Goal: Check status: Check status

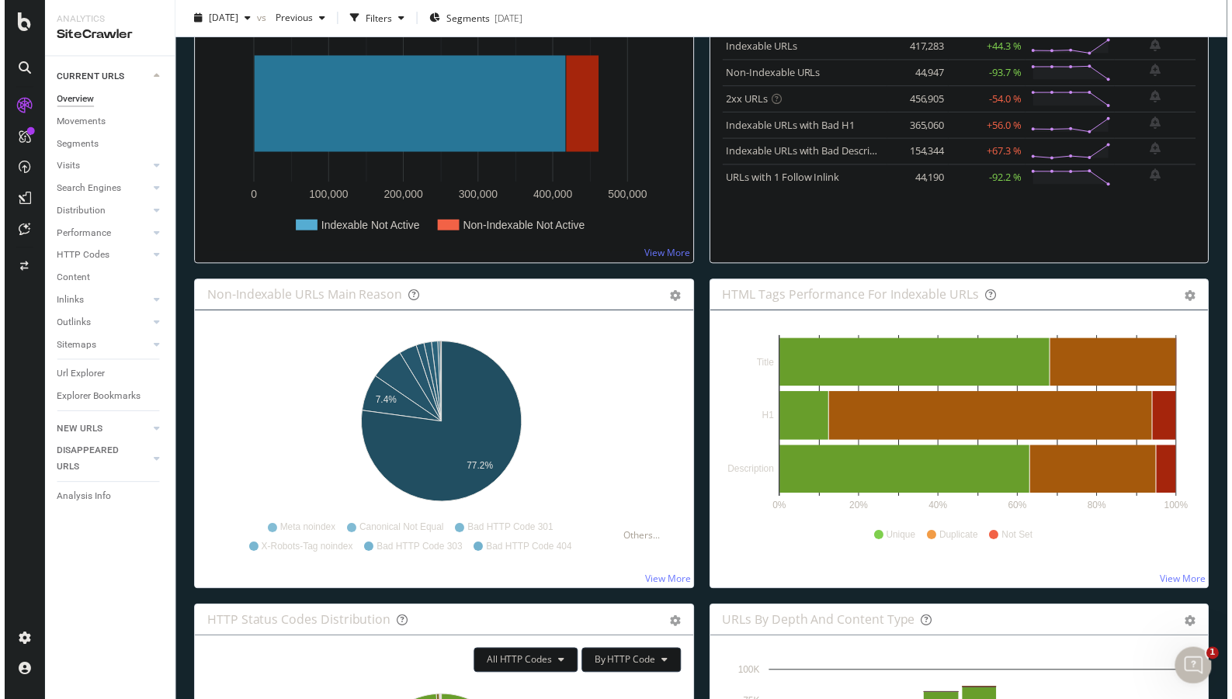
scroll to position [373, 0]
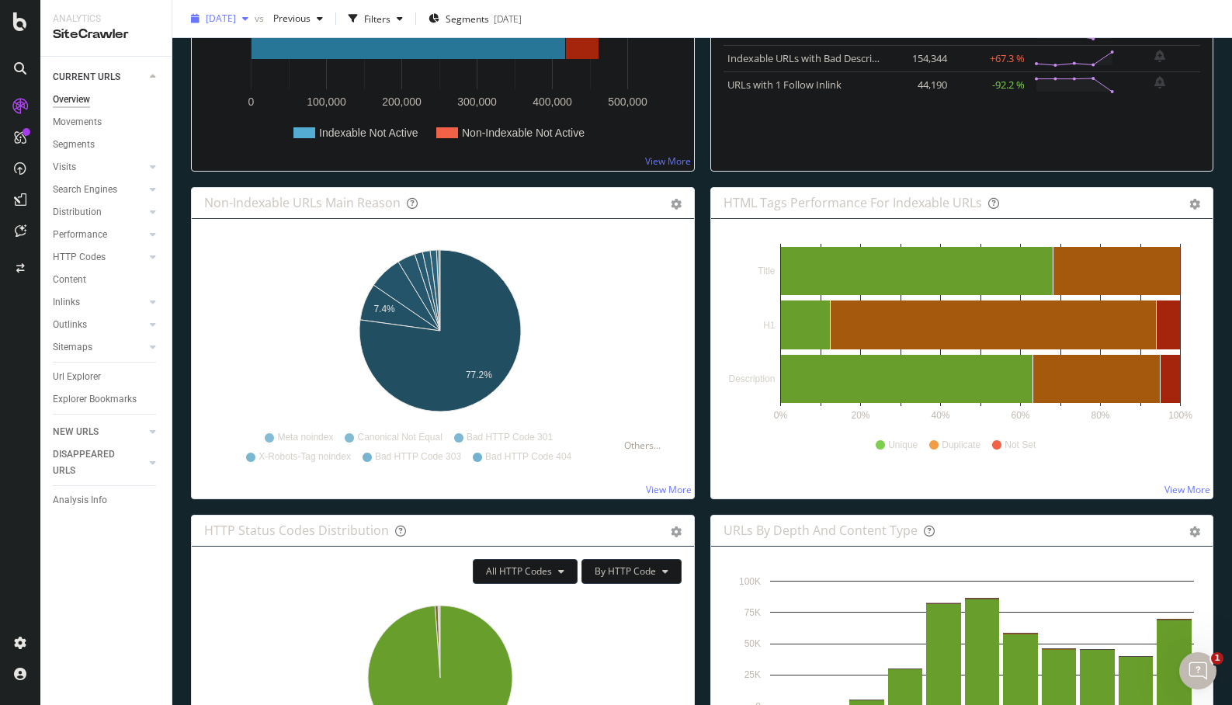
click at [236, 20] on span "[DATE]" at bounding box center [221, 18] width 30 height 13
